Goal: Use online tool/utility: Utilize a website feature to perform a specific function

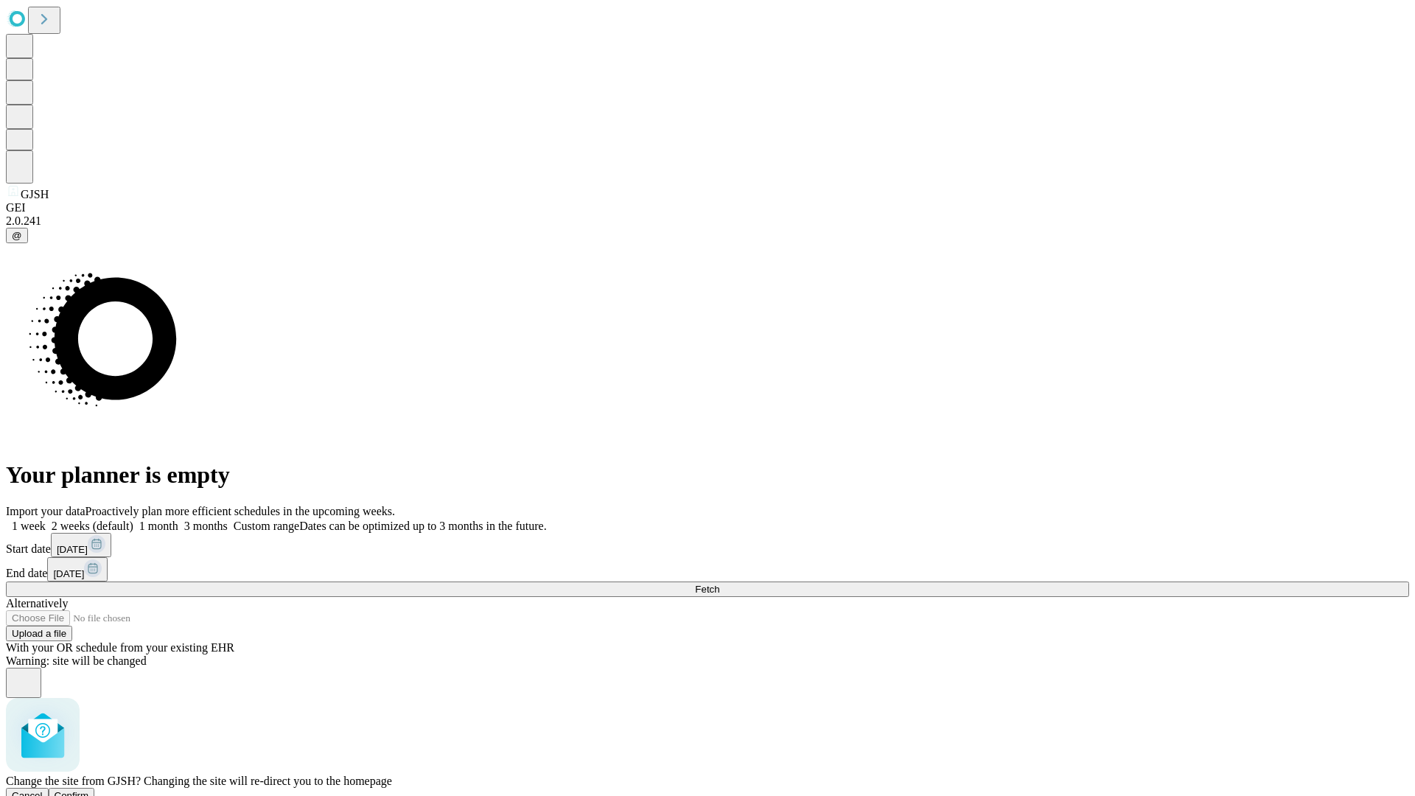
click at [89, 790] on span "Confirm" at bounding box center [72, 795] width 35 height 11
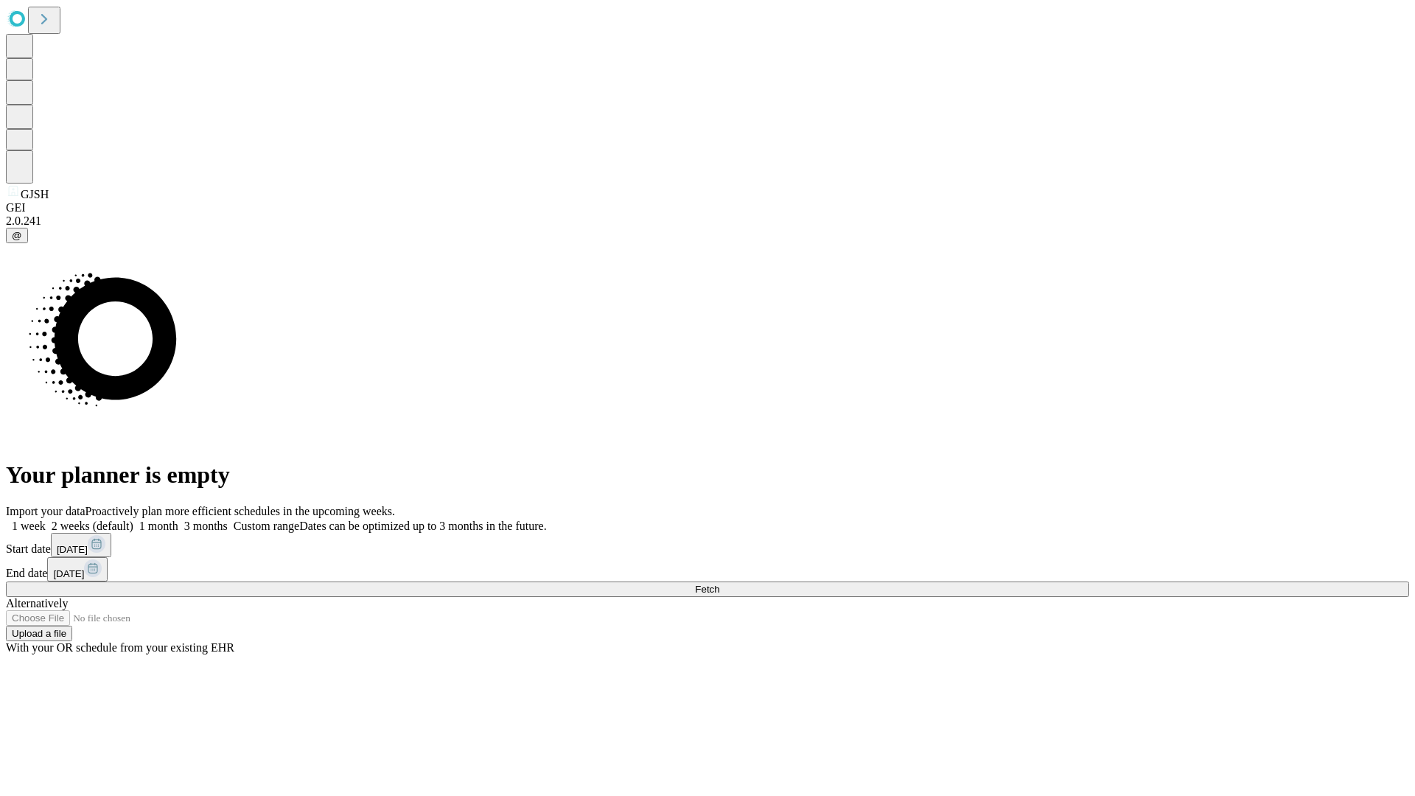
click at [133, 520] on label "2 weeks (default)" at bounding box center [90, 526] width 88 height 13
click at [719, 584] on span "Fetch" at bounding box center [707, 589] width 24 height 11
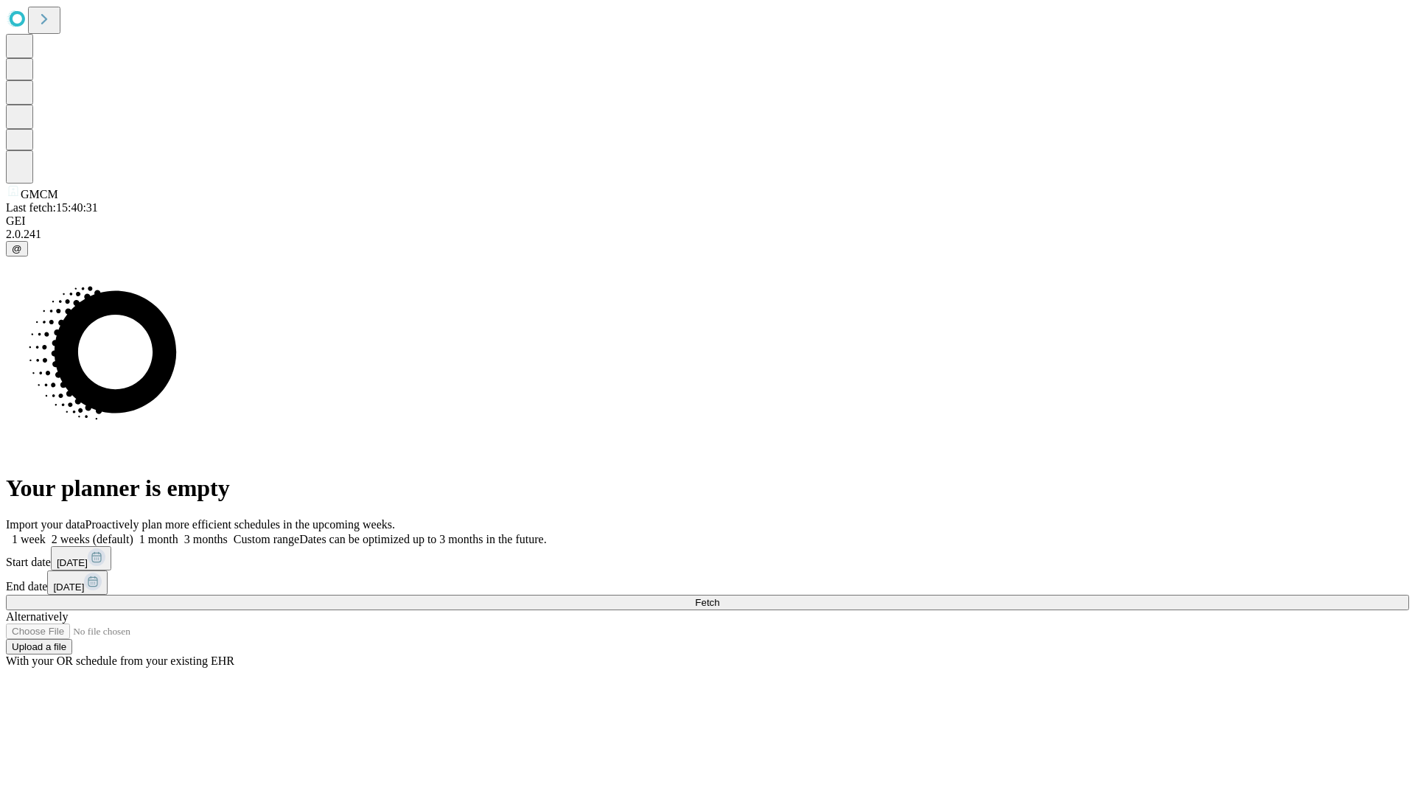
click at [133, 533] on label "2 weeks (default)" at bounding box center [90, 539] width 88 height 13
click at [719, 597] on span "Fetch" at bounding box center [707, 602] width 24 height 11
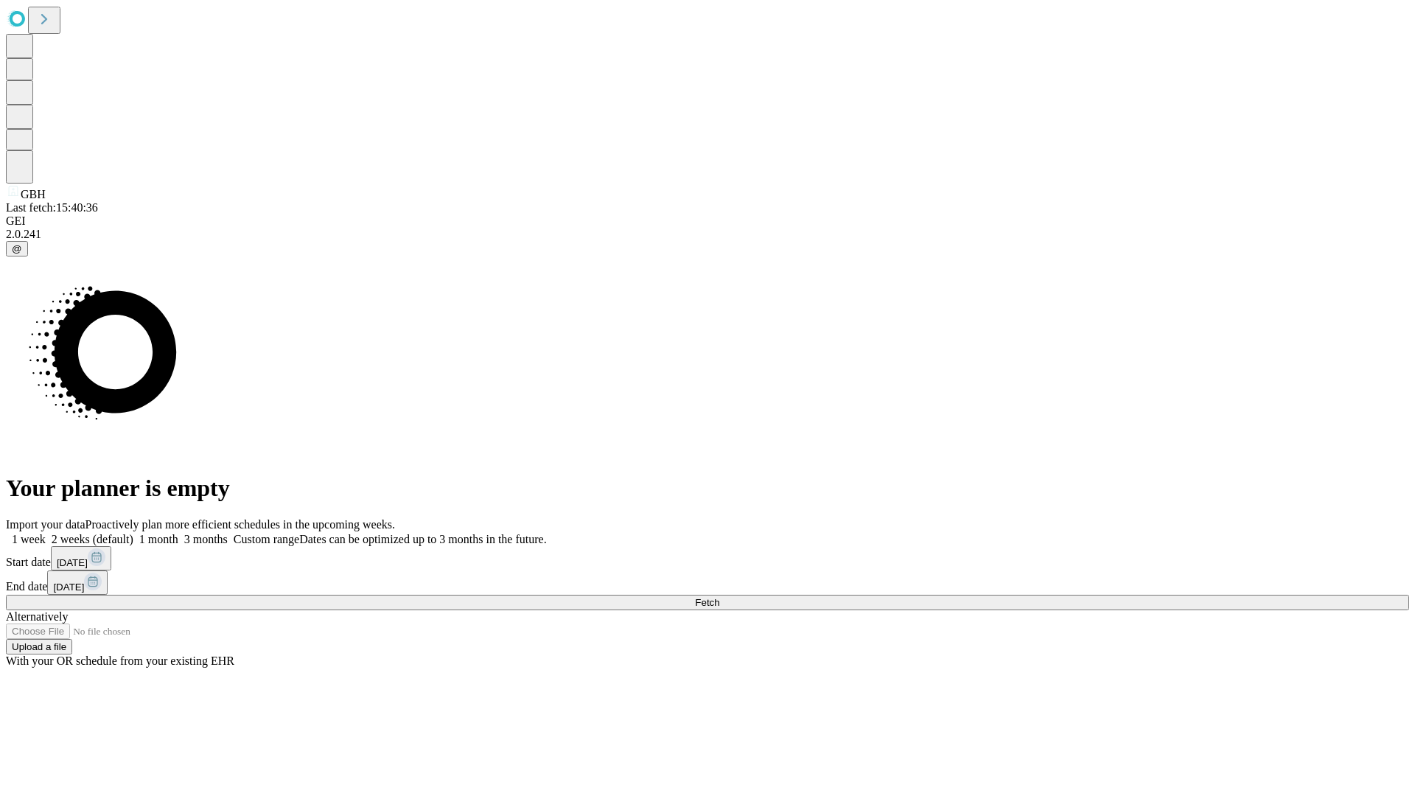
click at [133, 533] on label "2 weeks (default)" at bounding box center [90, 539] width 88 height 13
click at [719, 597] on span "Fetch" at bounding box center [707, 602] width 24 height 11
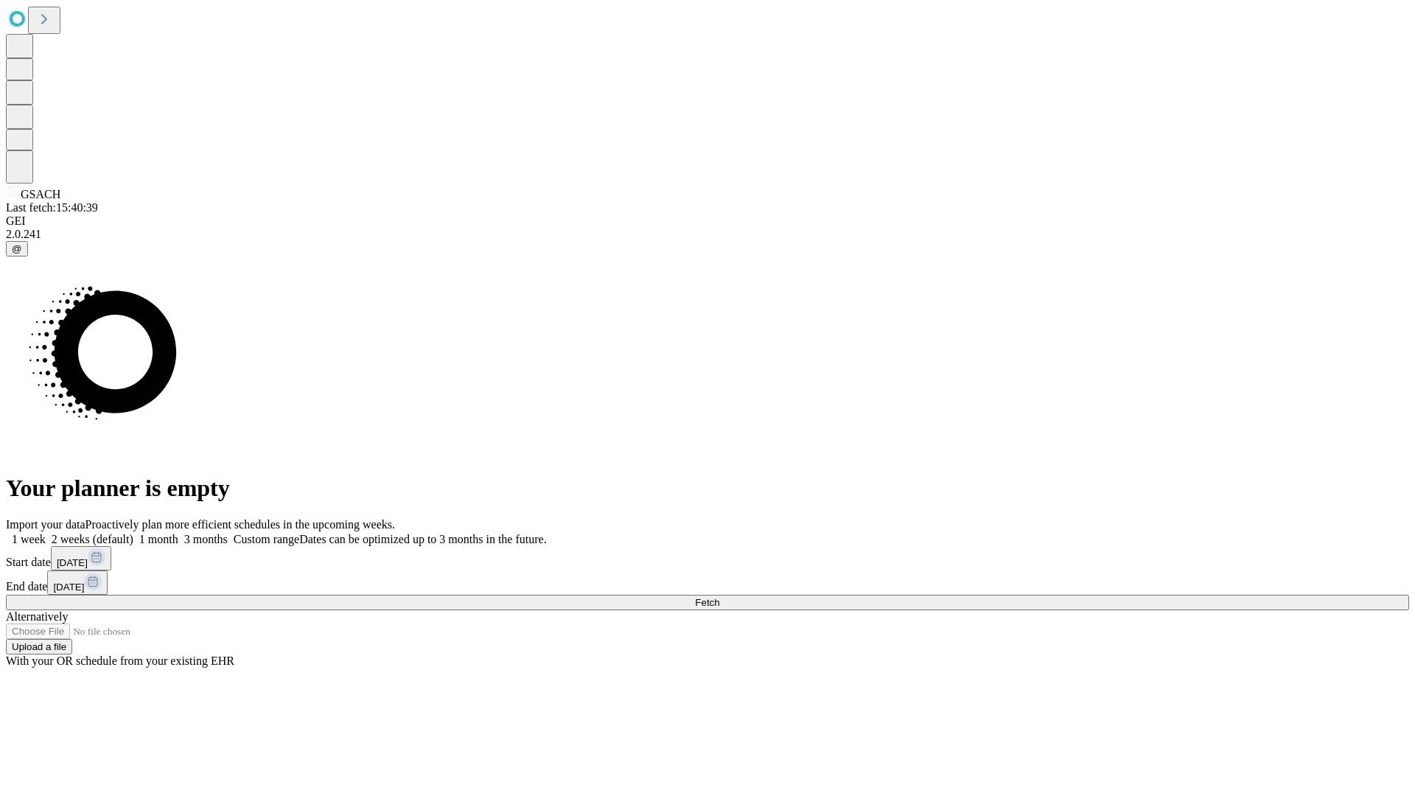
click at [133, 533] on label "2 weeks (default)" at bounding box center [90, 539] width 88 height 13
click at [719, 597] on span "Fetch" at bounding box center [707, 602] width 24 height 11
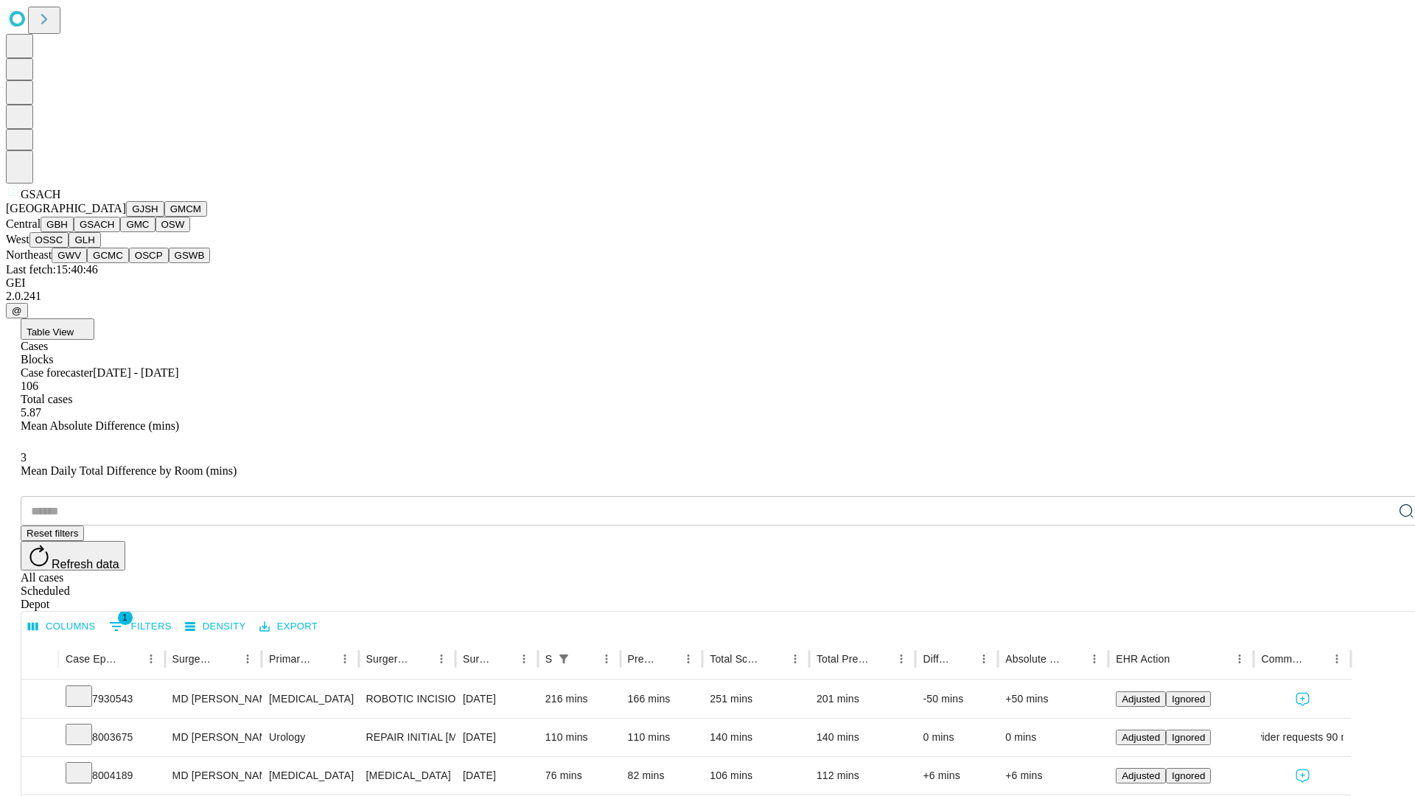
click at [120, 232] on button "GMC" at bounding box center [137, 224] width 35 height 15
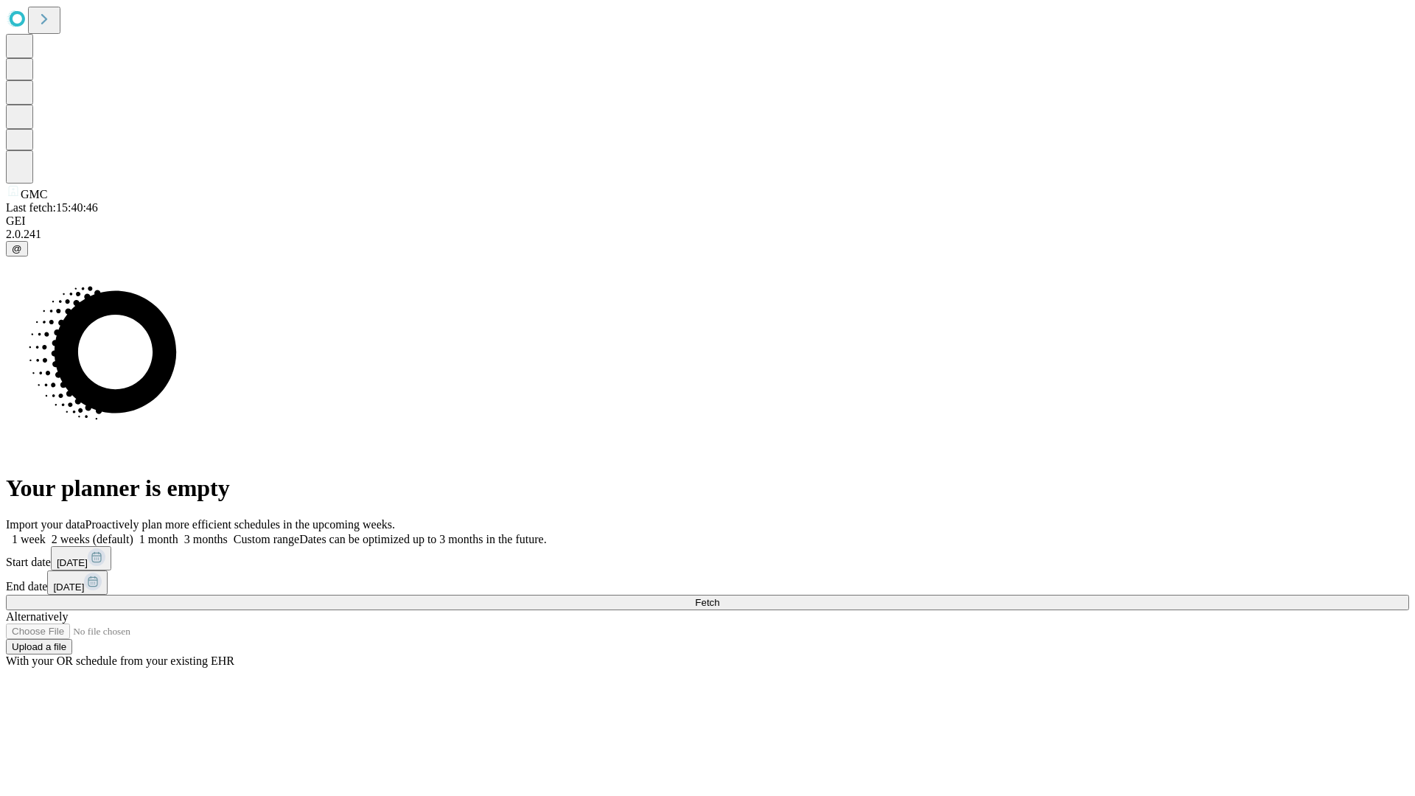
click at [719, 597] on span "Fetch" at bounding box center [707, 602] width 24 height 11
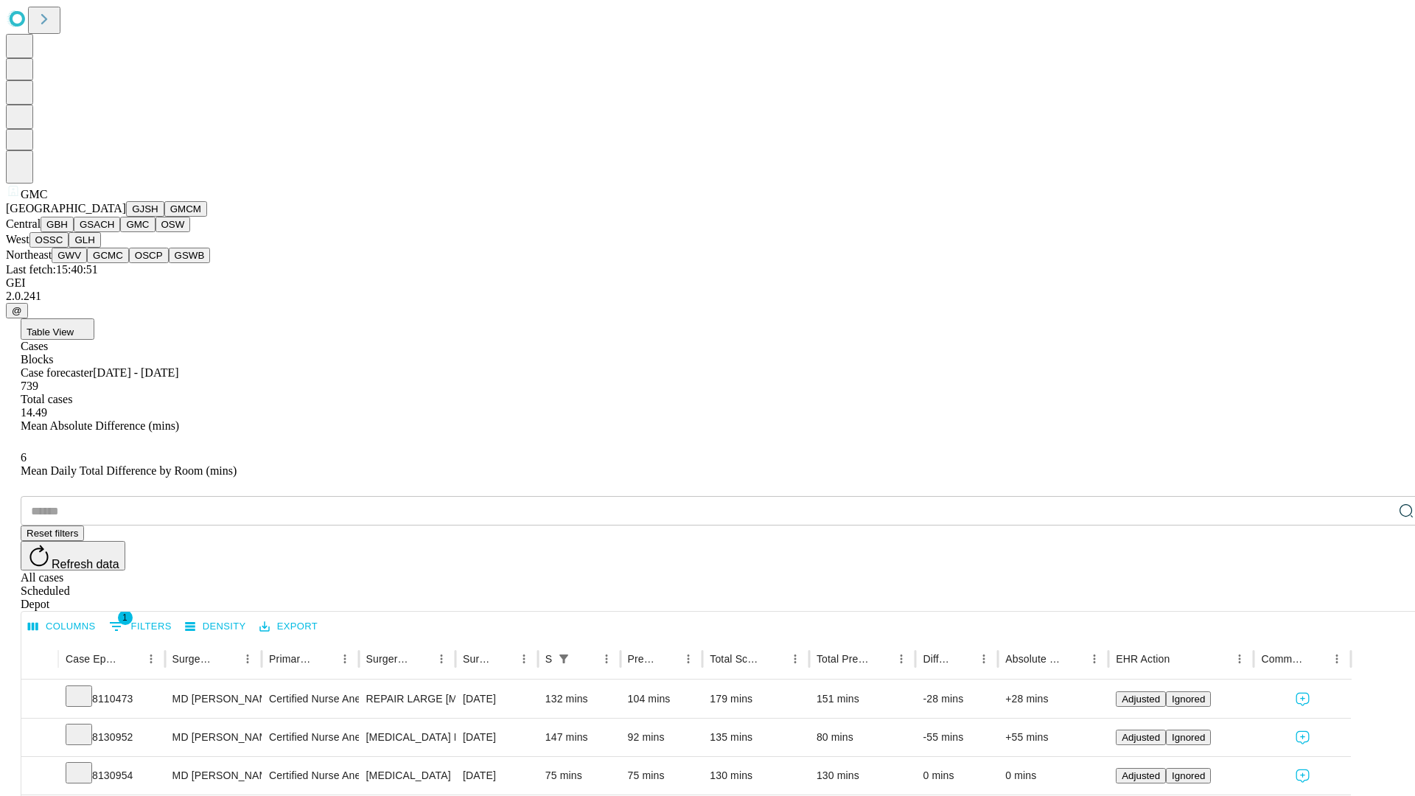
click at [156, 232] on button "OSW" at bounding box center [173, 224] width 35 height 15
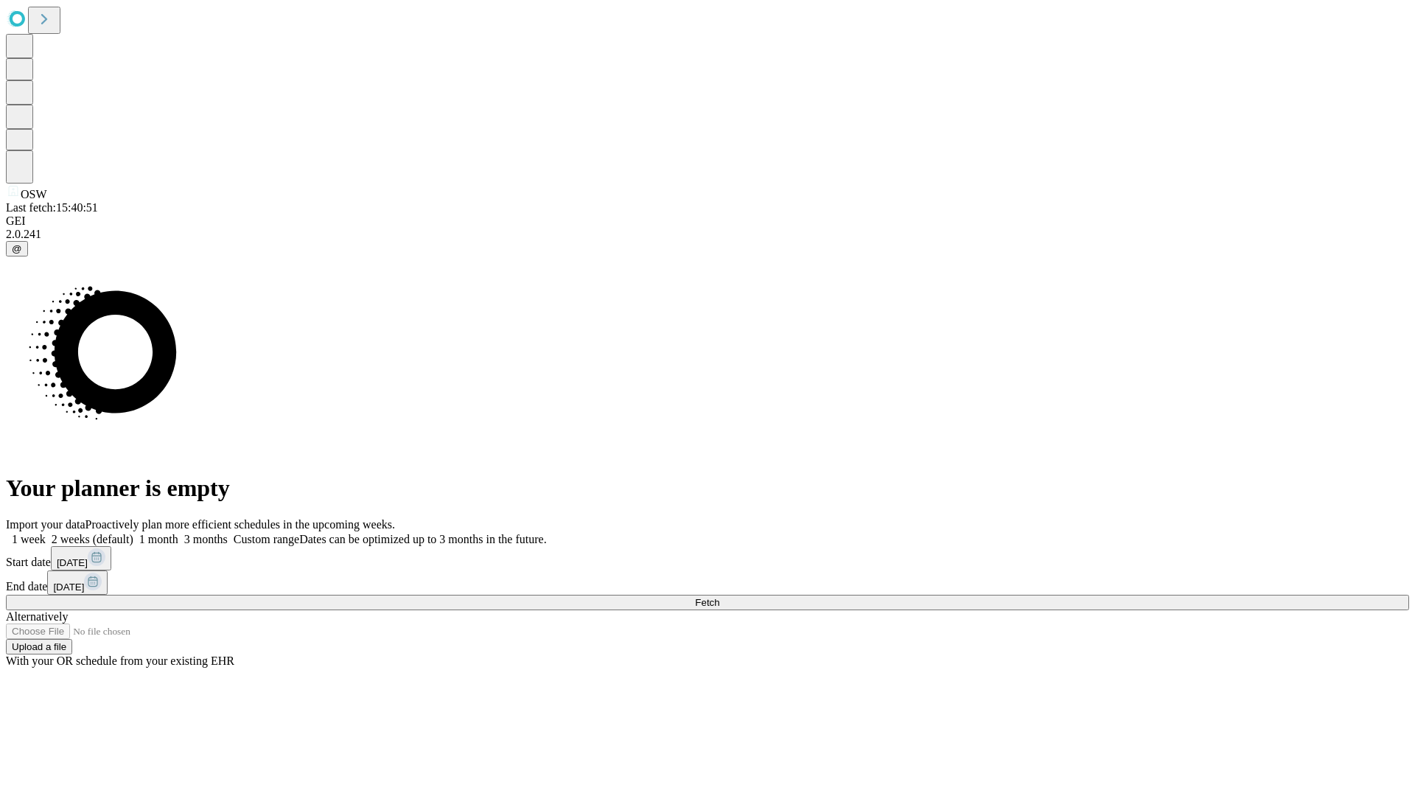
click at [133, 533] on label "2 weeks (default)" at bounding box center [90, 539] width 88 height 13
click at [719, 597] on span "Fetch" at bounding box center [707, 602] width 24 height 11
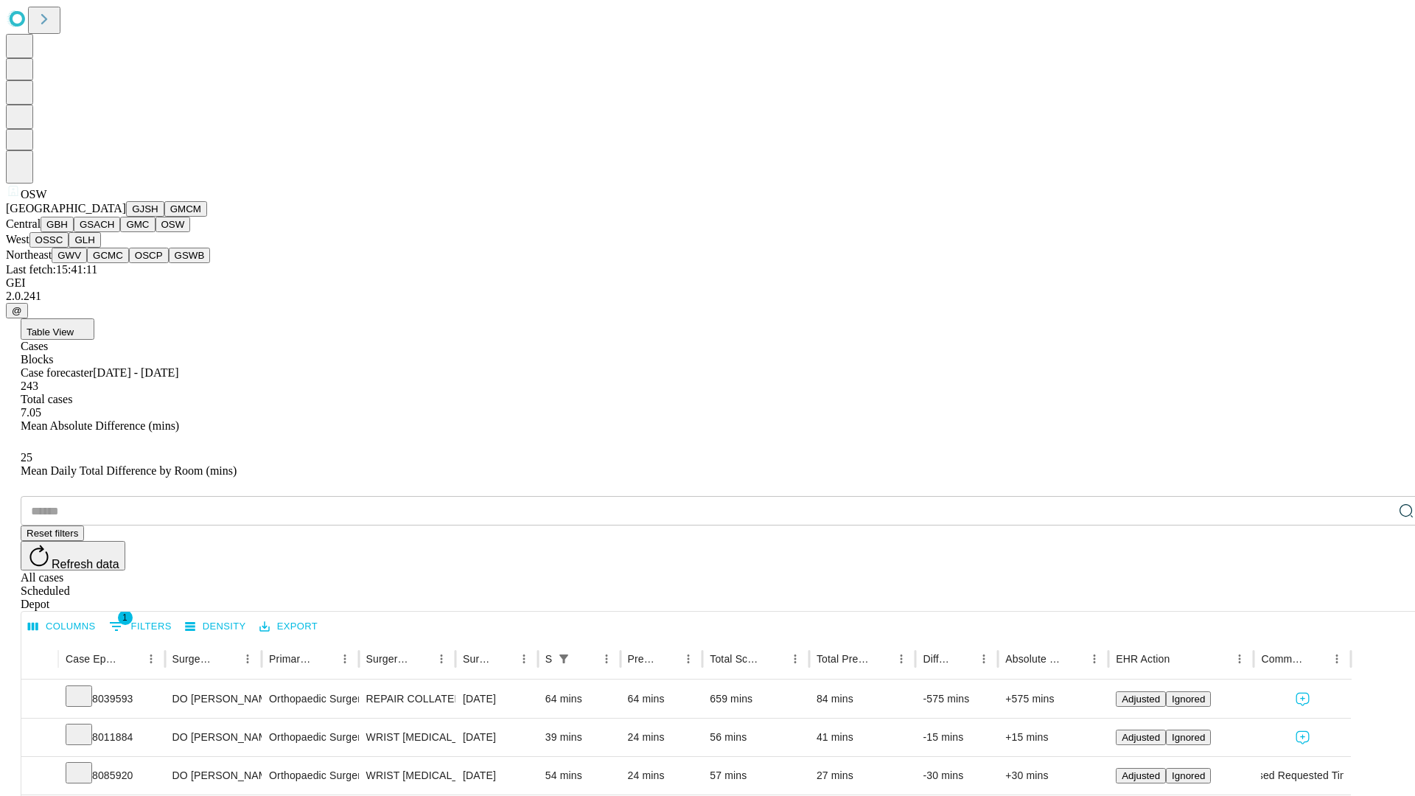
click at [69, 248] on button "OSSC" at bounding box center [49, 239] width 40 height 15
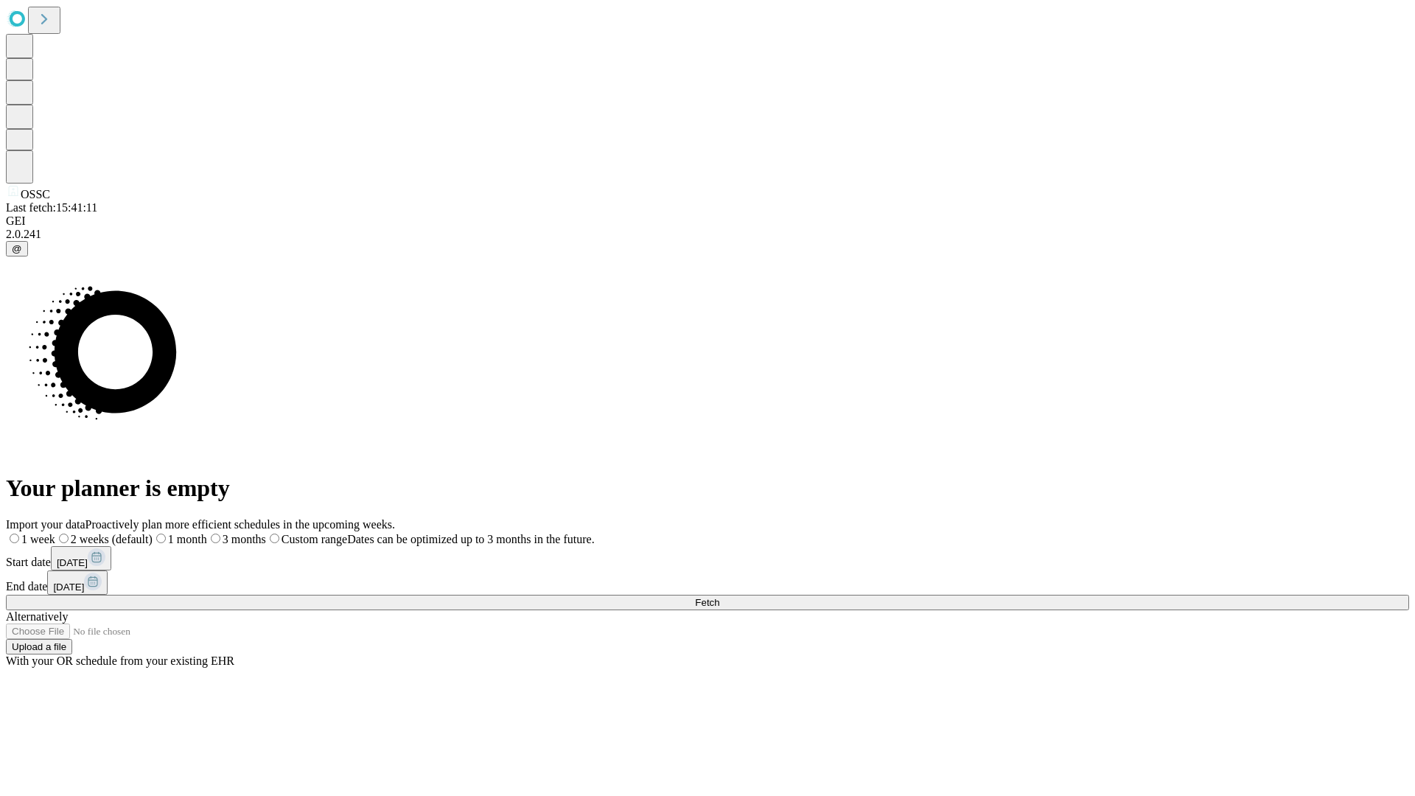
click at [153, 533] on label "2 weeks (default)" at bounding box center [103, 539] width 97 height 13
click at [719, 597] on span "Fetch" at bounding box center [707, 602] width 24 height 11
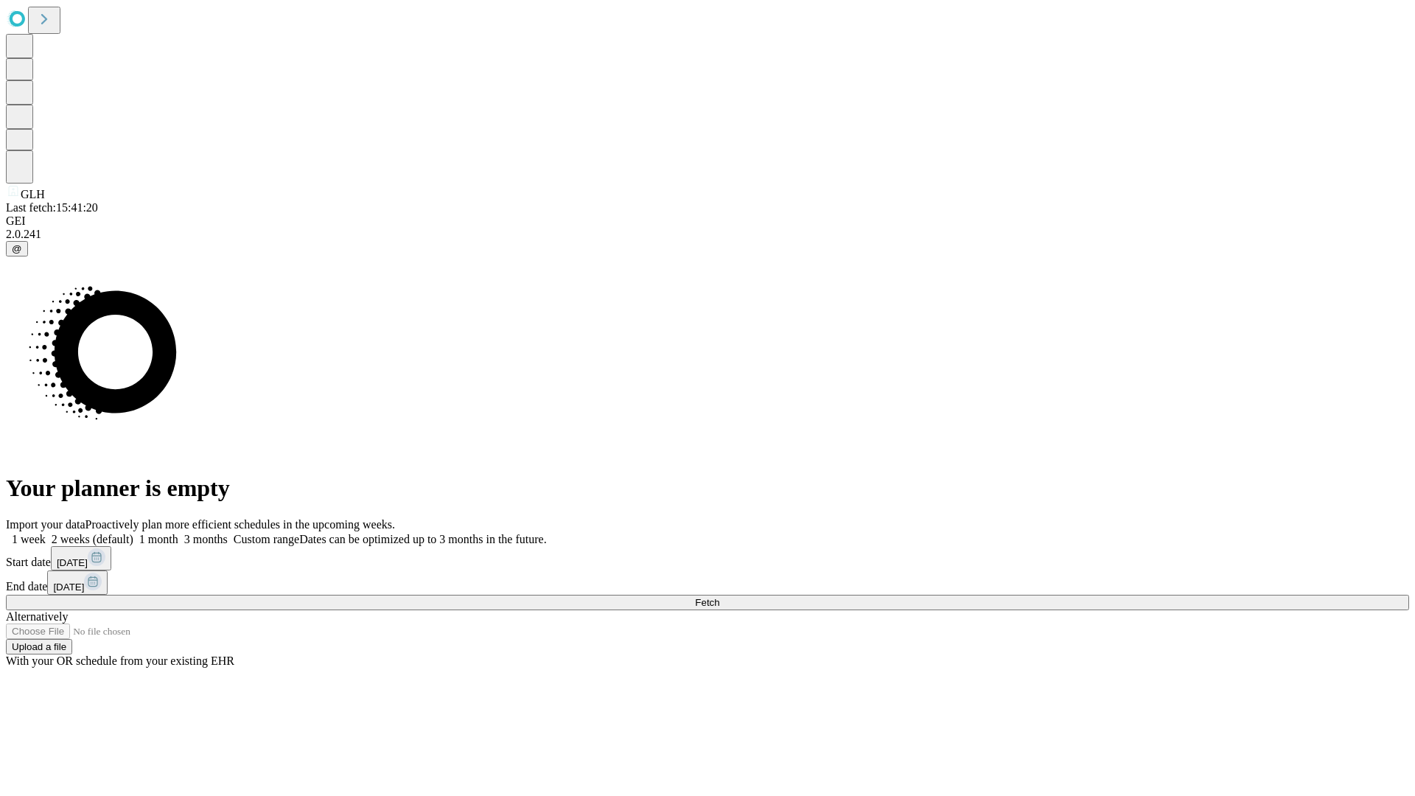
click at [133, 533] on label "2 weeks (default)" at bounding box center [90, 539] width 88 height 13
click at [719, 597] on span "Fetch" at bounding box center [707, 602] width 24 height 11
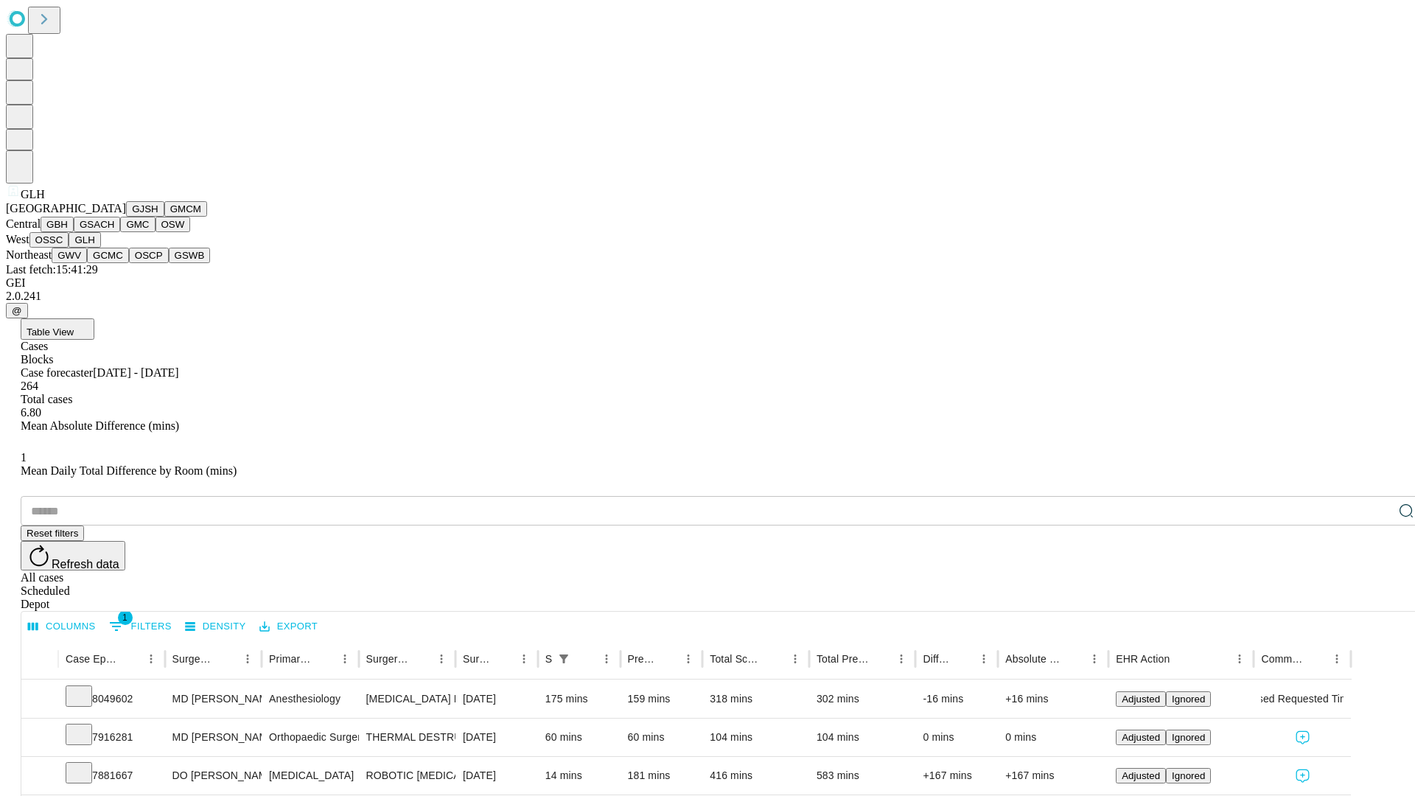
click at [87, 263] on button "GWV" at bounding box center [69, 255] width 35 height 15
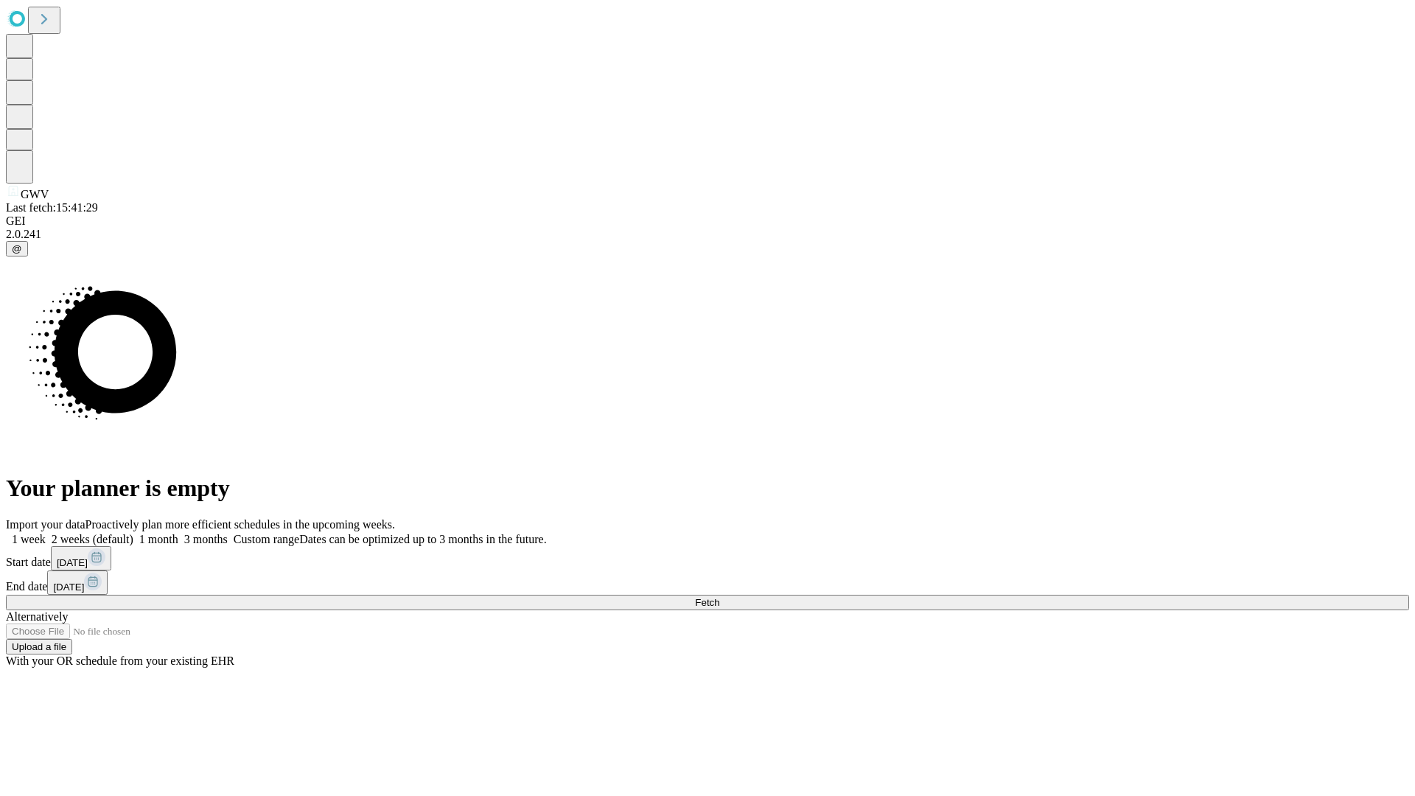
click at [133, 533] on label "2 weeks (default)" at bounding box center [90, 539] width 88 height 13
click at [719, 597] on span "Fetch" at bounding box center [707, 602] width 24 height 11
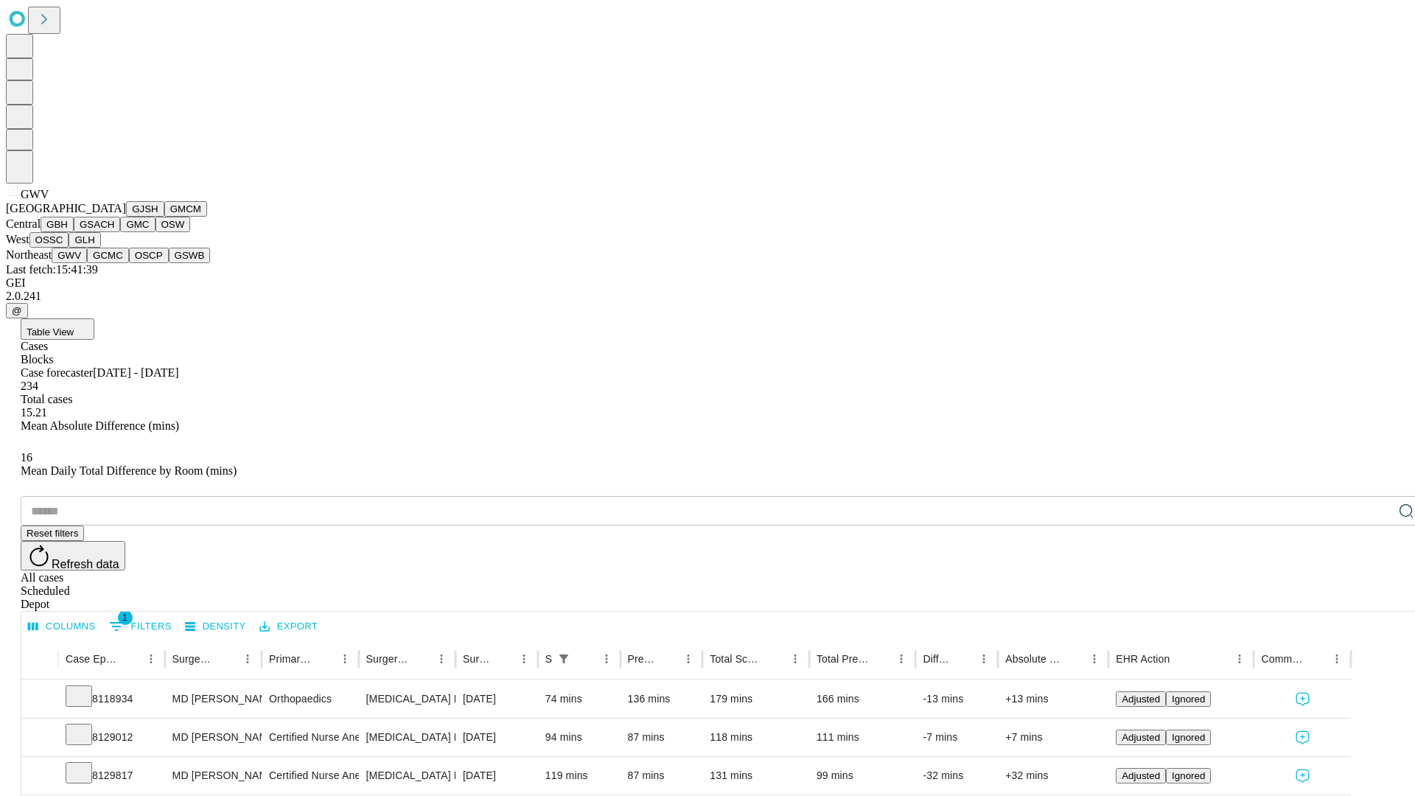
click at [114, 263] on button "GCMC" at bounding box center [108, 255] width 42 height 15
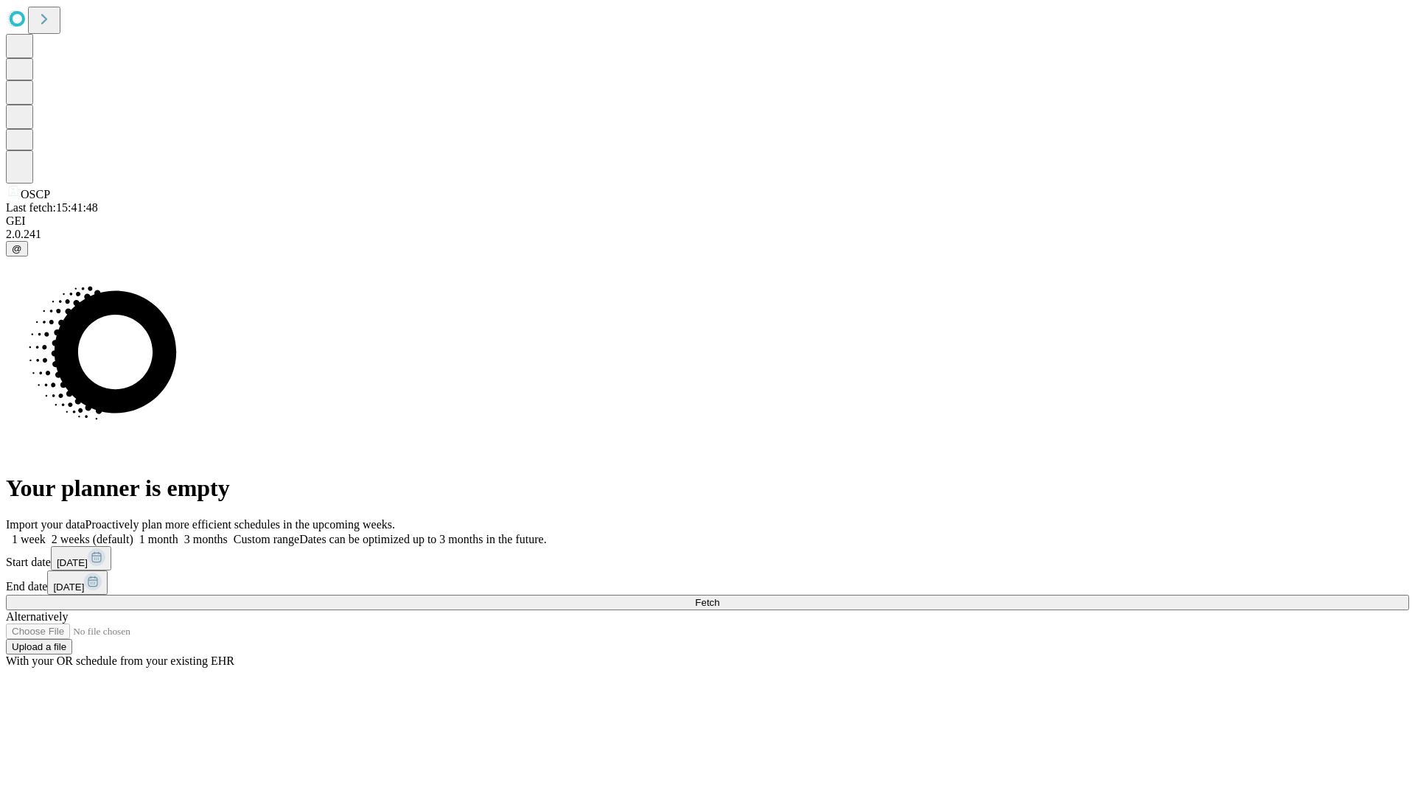
click at [719, 597] on span "Fetch" at bounding box center [707, 602] width 24 height 11
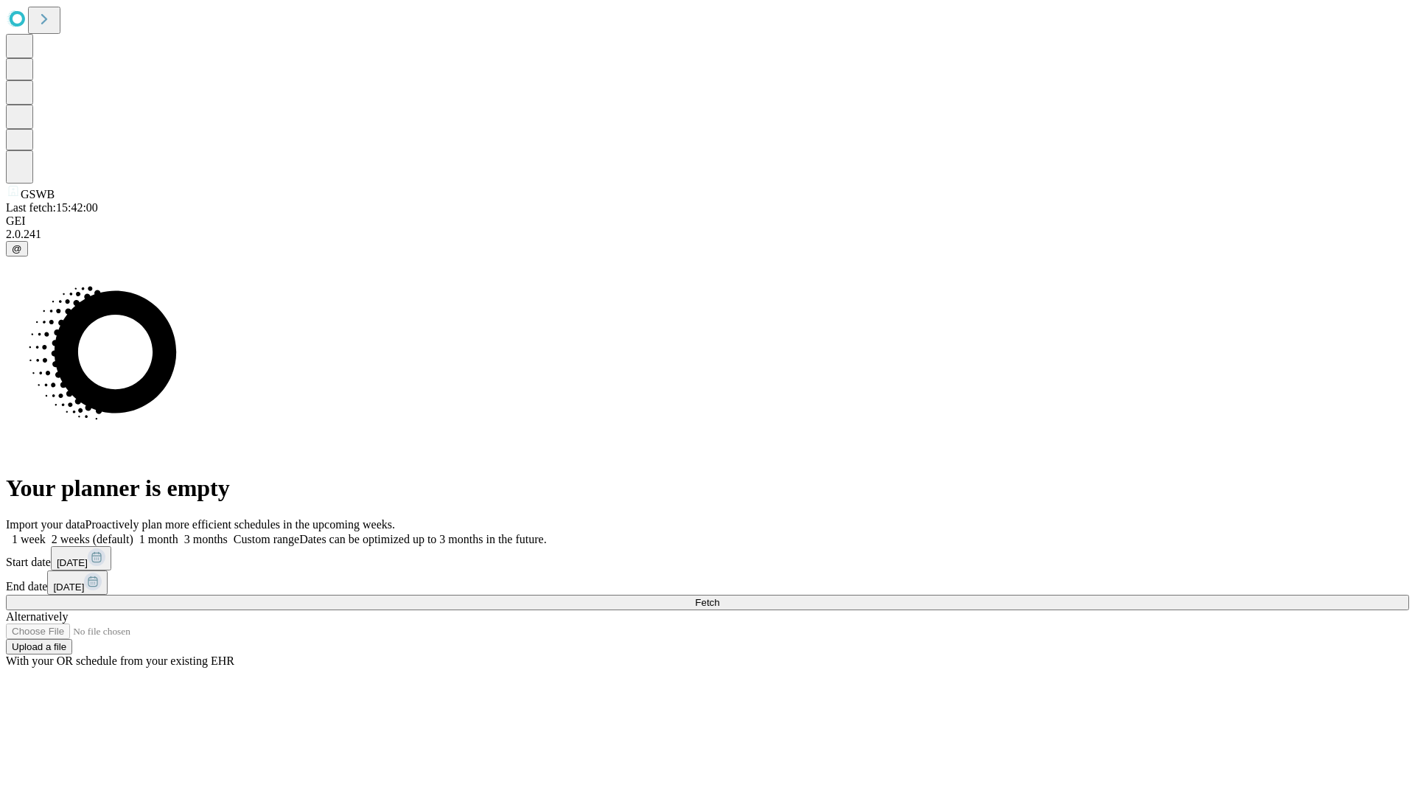
click at [133, 533] on label "2 weeks (default)" at bounding box center [90, 539] width 88 height 13
click at [719, 597] on span "Fetch" at bounding box center [707, 602] width 24 height 11
